Goal: Task Accomplishment & Management: Manage account settings

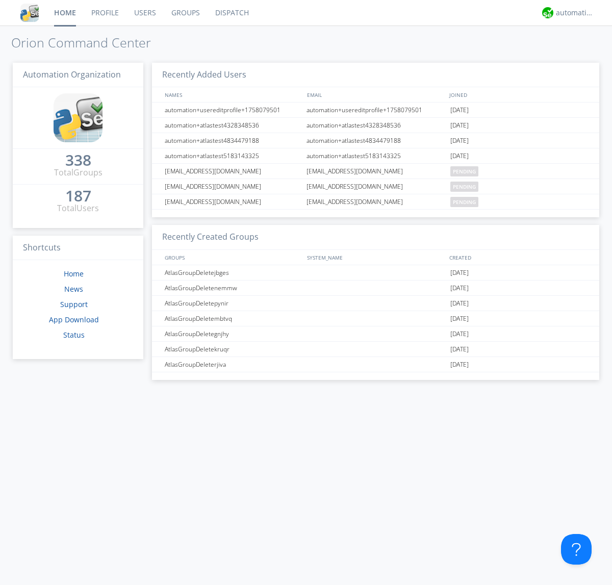
click at [144, 13] on link "Users" at bounding box center [144, 12] width 37 height 25
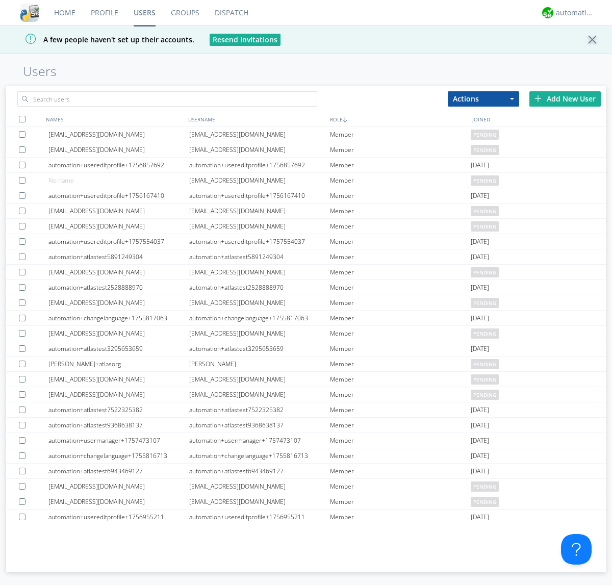
click at [565, 98] on div "Add New User" at bounding box center [564, 98] width 71 height 15
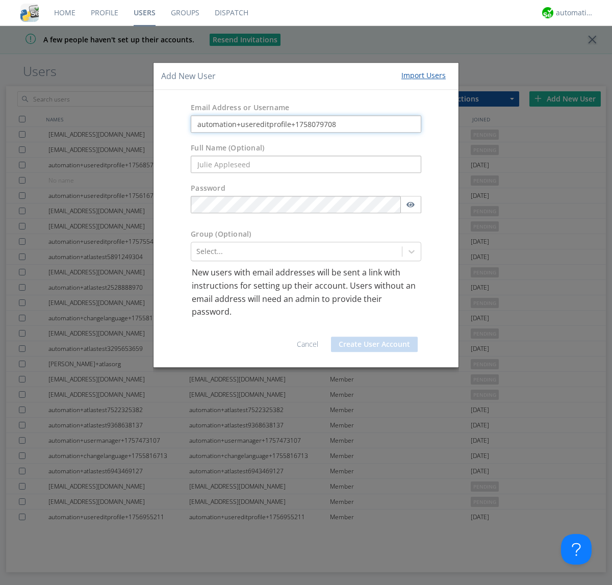
type input "automation+usereditprofile+1758079708"
click at [374, 343] on button "Create User Account" at bounding box center [374, 343] width 87 height 15
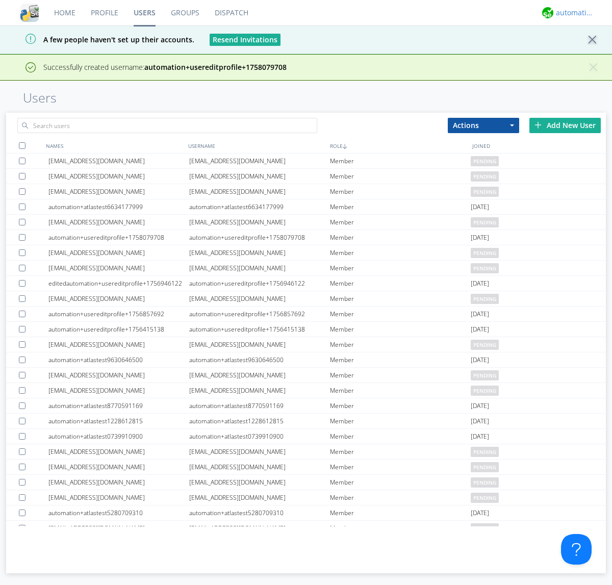
click at [572, 13] on div "automation+atlas" at bounding box center [574, 13] width 38 height 10
click at [579, 54] on div "Log Out" at bounding box center [579, 54] width 52 height 18
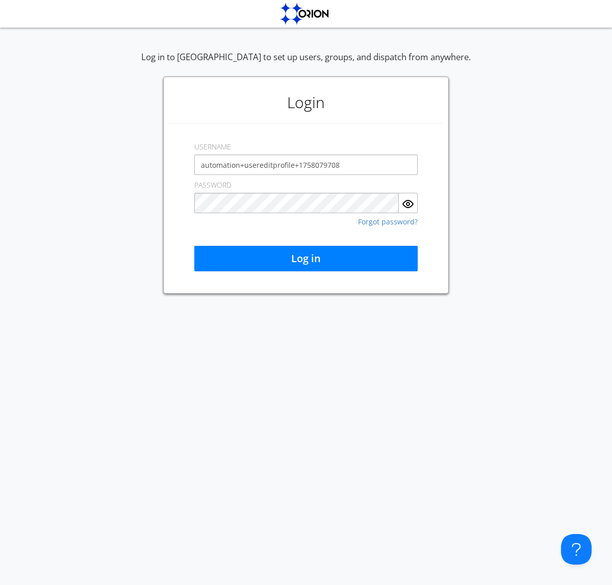
type input "automation+usereditprofile+1758079708"
click at [306, 258] on button "Log in" at bounding box center [305, 258] width 223 height 25
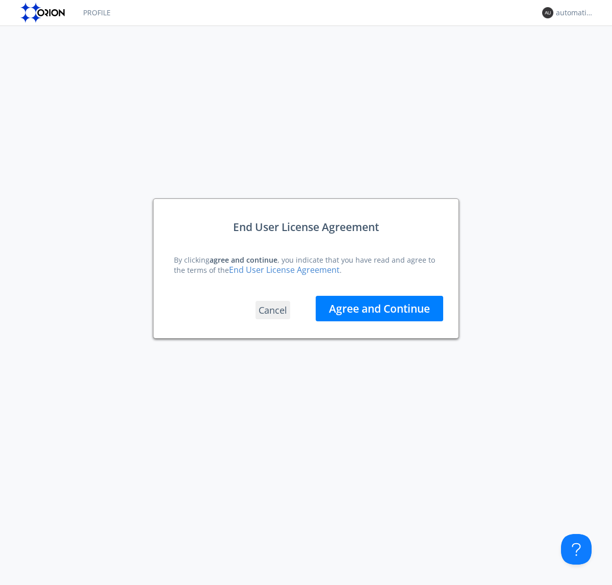
click at [379, 308] on button "Agree and Continue" at bounding box center [378, 308] width 127 height 25
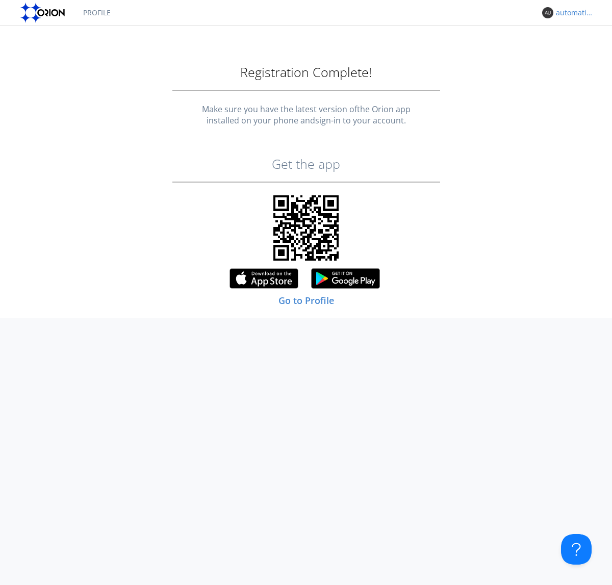
click at [572, 13] on div "automation+usereditprofile+1758079708" at bounding box center [574, 13] width 38 height 10
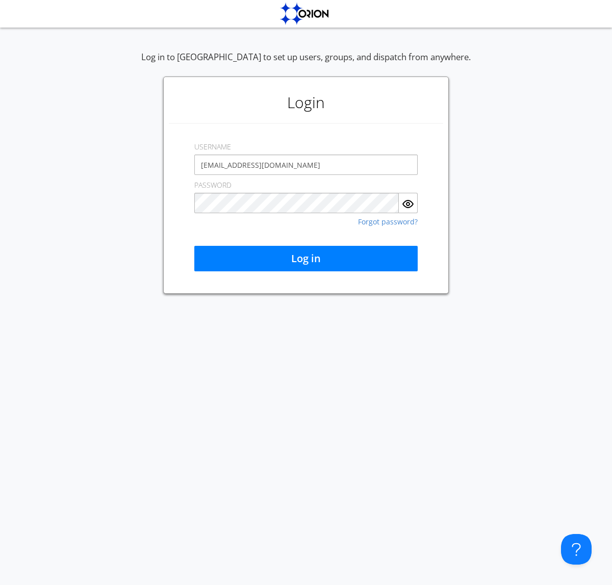
type input "[EMAIL_ADDRESS][DOMAIN_NAME]"
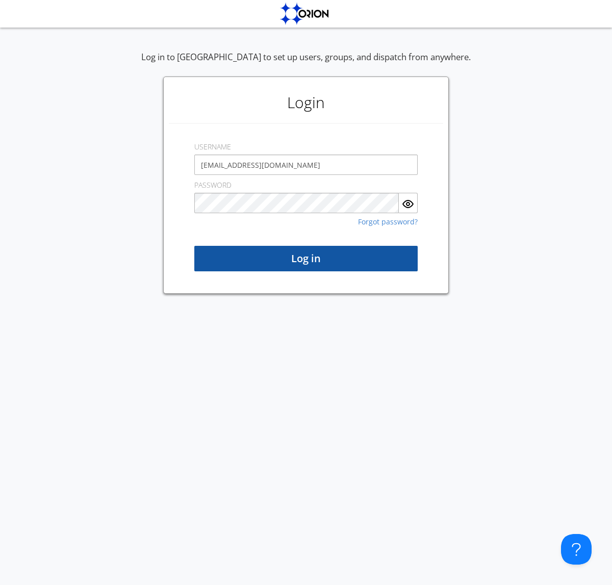
click at [306, 258] on button "Log in" at bounding box center [305, 258] width 223 height 25
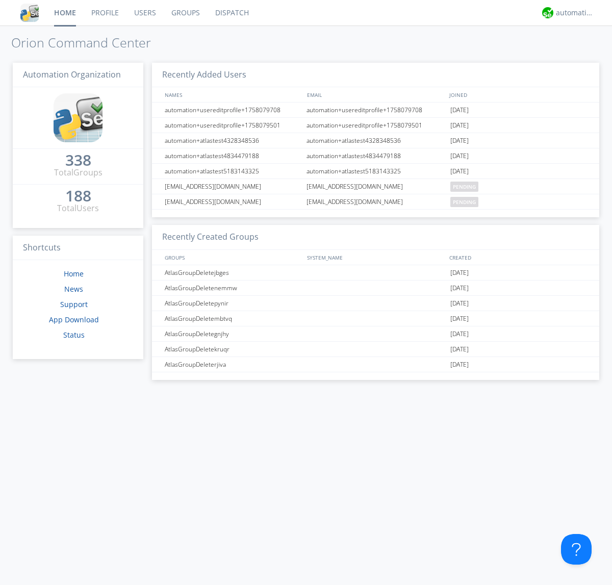
click at [144, 13] on link "Users" at bounding box center [144, 12] width 37 height 25
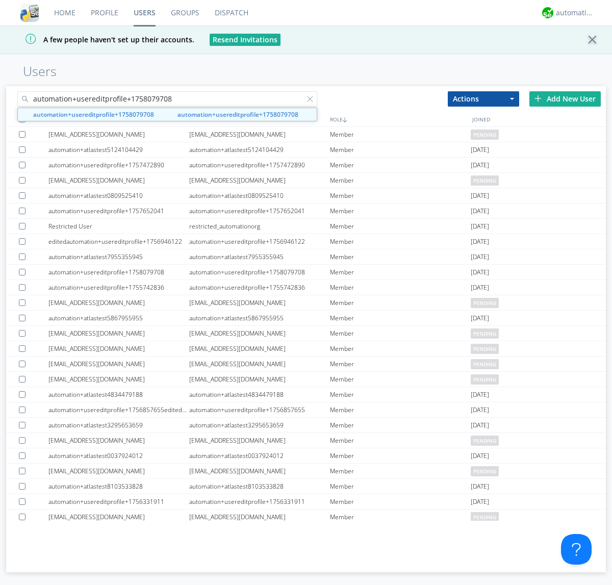
type input "automation+usereditprofile+1758079708"
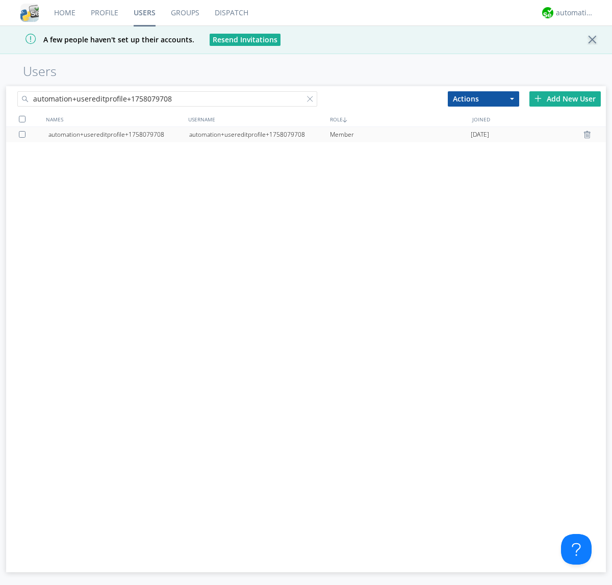
click at [259, 134] on div "automation+usereditprofile+1758079708" at bounding box center [259, 134] width 141 height 15
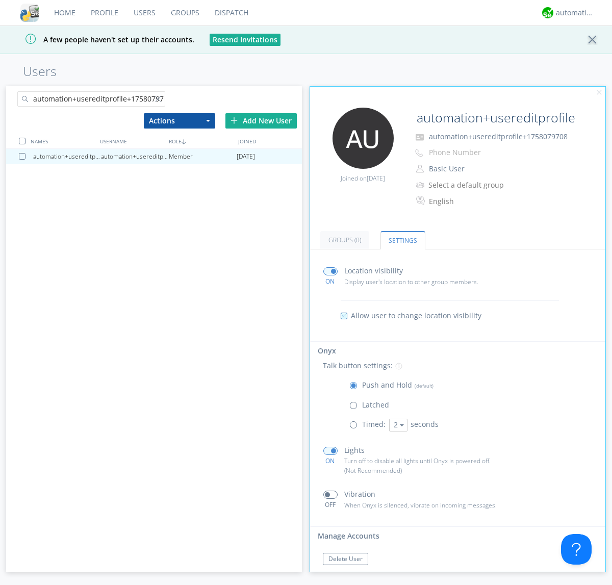
click at [350, 572] on button "Reset Password" at bounding box center [351, 578] width 56 height 12
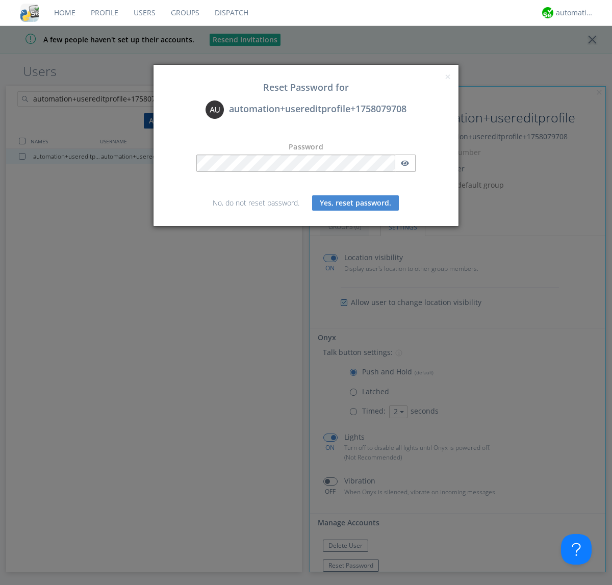
click at [355, 202] on button "Yes, reset password." at bounding box center [355, 202] width 87 height 15
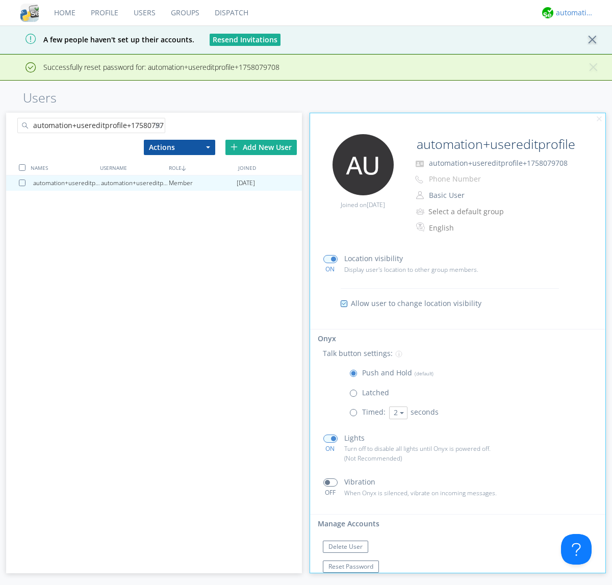
click at [572, 13] on div "automation+atlas" at bounding box center [574, 13] width 38 height 10
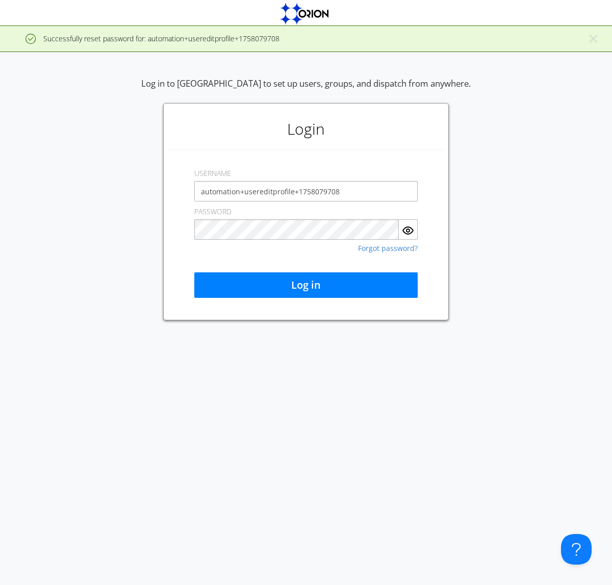
type input "automation+usereditprofile+1758079708"
click at [306, 285] on button "Log in" at bounding box center [305, 284] width 223 height 25
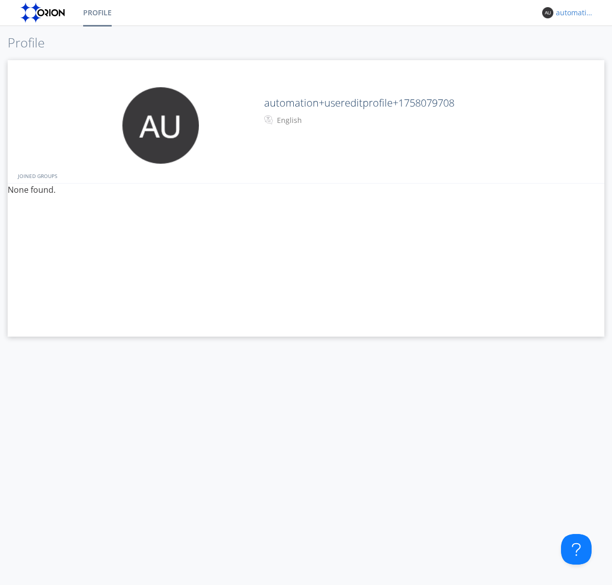
click at [572, 13] on div "automation+usereditprofile+1758079708" at bounding box center [574, 13] width 38 height 10
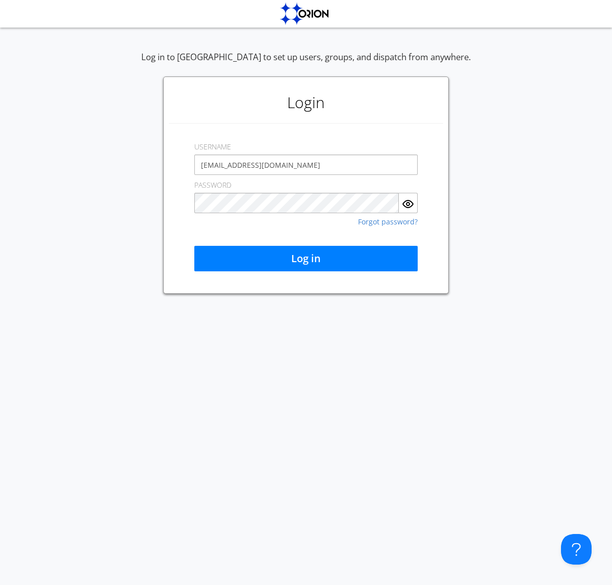
type input "[EMAIL_ADDRESS][DOMAIN_NAME]"
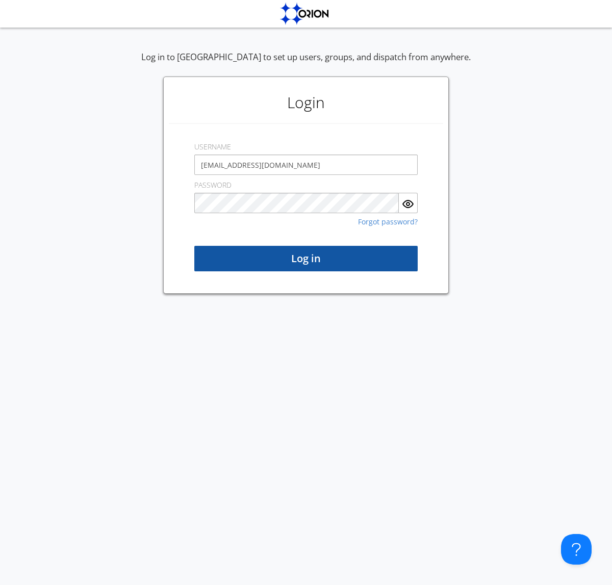
click at [306, 258] on button "Log in" at bounding box center [305, 258] width 223 height 25
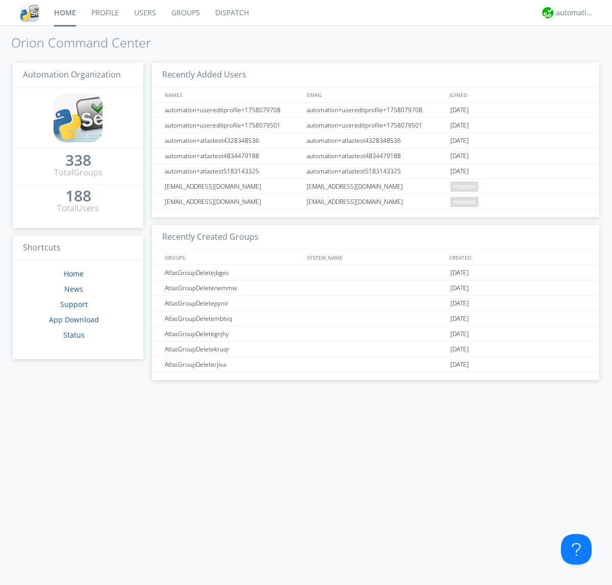
click at [144, 13] on link "Users" at bounding box center [144, 12] width 37 height 25
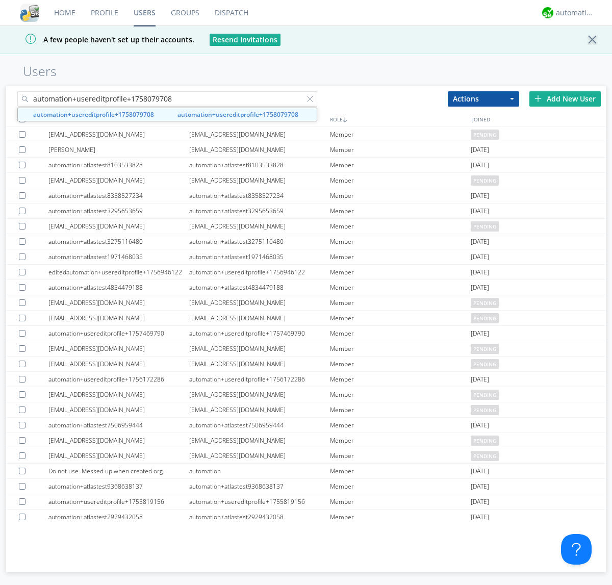
type input "automation+usereditprofile+1758079708"
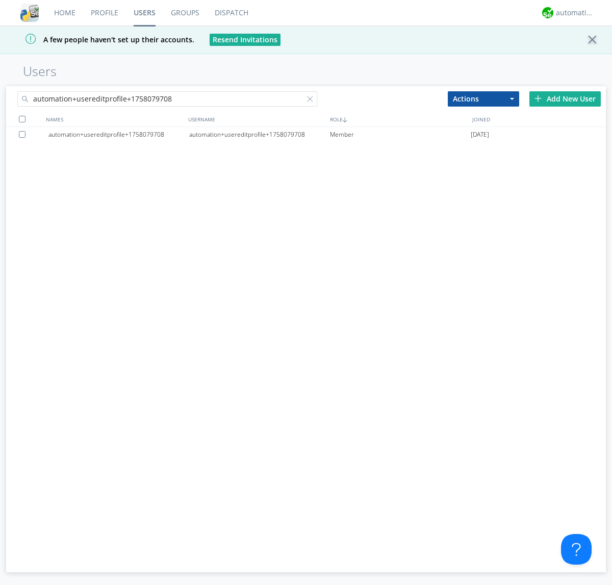
click at [24, 134] on div at bounding box center [24, 134] width 10 height 7
click at [483, 98] on button "Actions" at bounding box center [482, 98] width 71 height 15
click at [0, 0] on link "Delete User" at bounding box center [0, 0] width 0 height 0
